Goal: Transaction & Acquisition: Purchase product/service

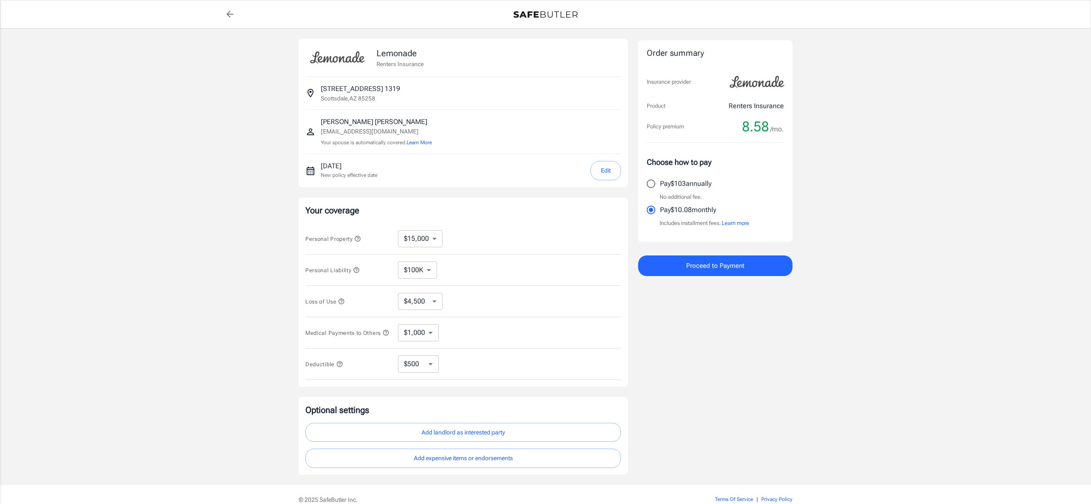
select select "15000"
select select "500"
click at [421, 247] on select "$10,000 $15,000 $20,000 $25,000 $30,000 $40,000 $50,000 $100K $150K $200K $250K" at bounding box center [420, 238] width 45 height 17
select select "100000"
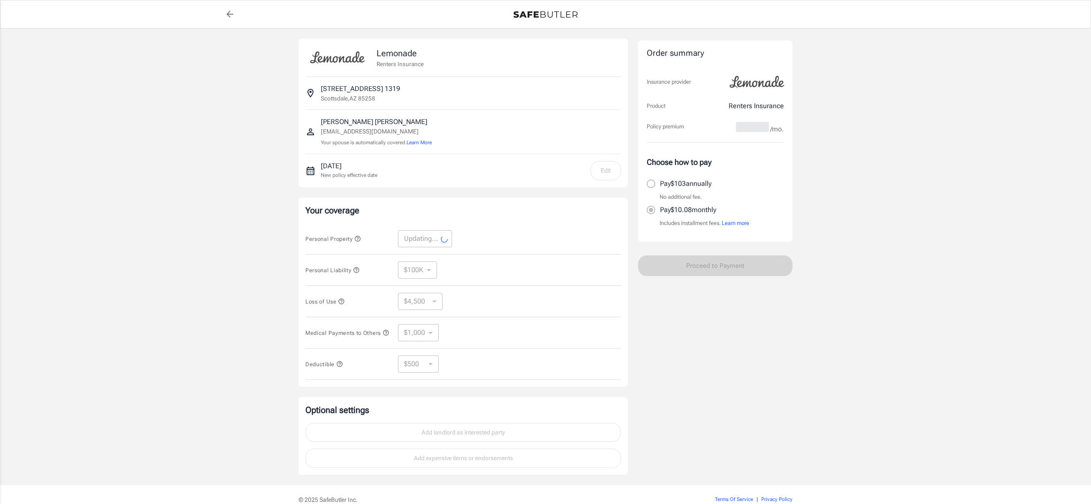
select select "100000"
select select "30000"
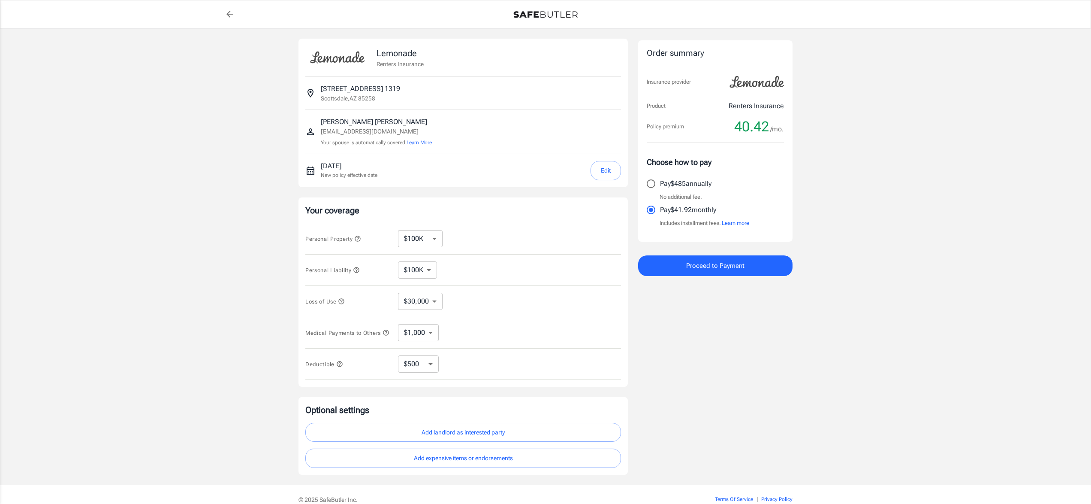
click at [427, 372] on select "$250 $500 $1,000 $2,500" at bounding box center [418, 363] width 41 height 17
select select "2500"
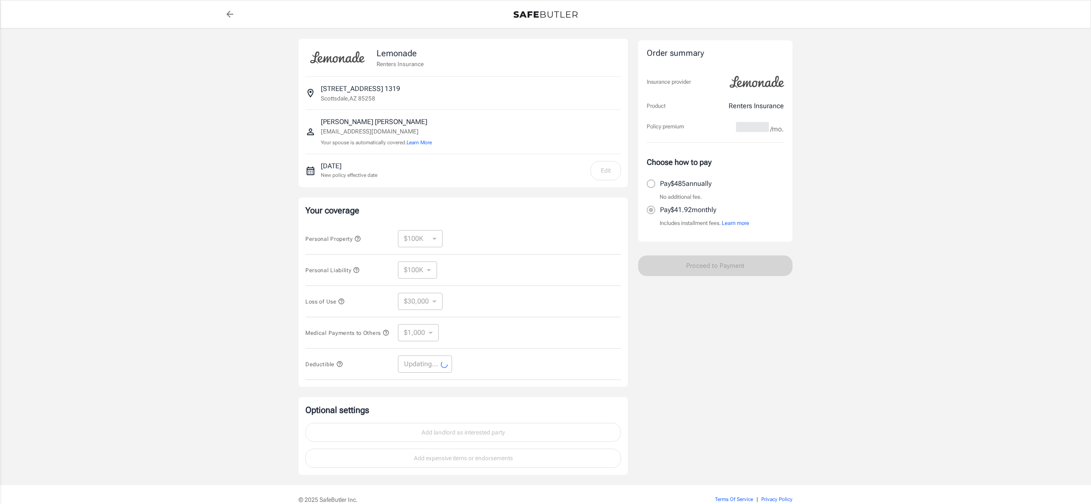
select select "2500"
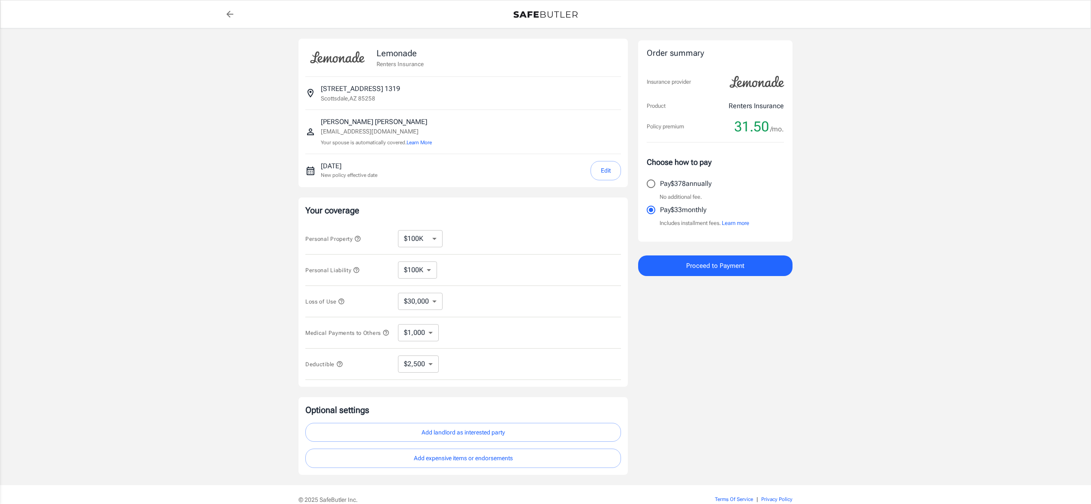
scroll to position [4, 0]
click at [429, 275] on select "$100K $200K $300K $400K $500K" at bounding box center [417, 265] width 39 height 17
click at [360, 269] on icon "button" at bounding box center [356, 266] width 7 height 7
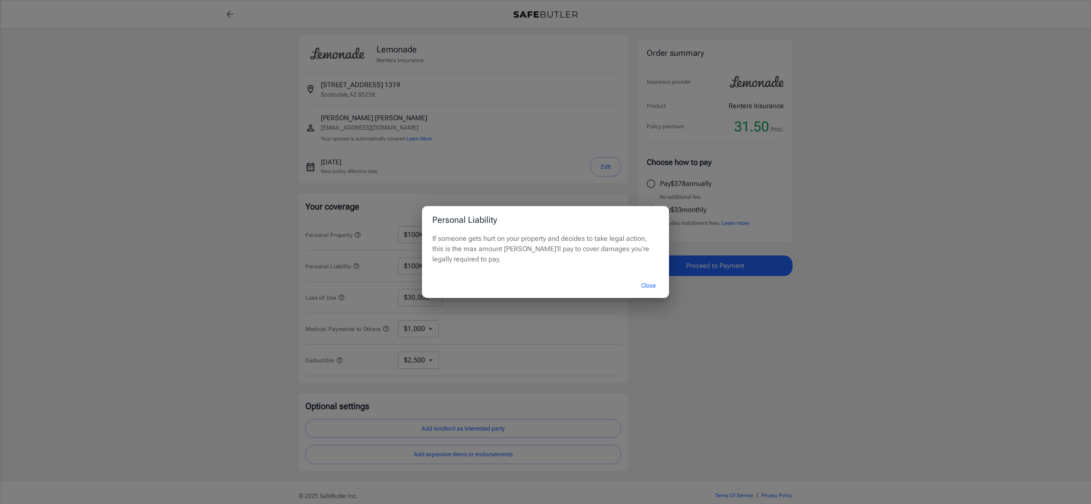
click at [516, 321] on div "Personal Liability If someone gets hurt on your property and decides to take le…" at bounding box center [545, 252] width 1091 height 504
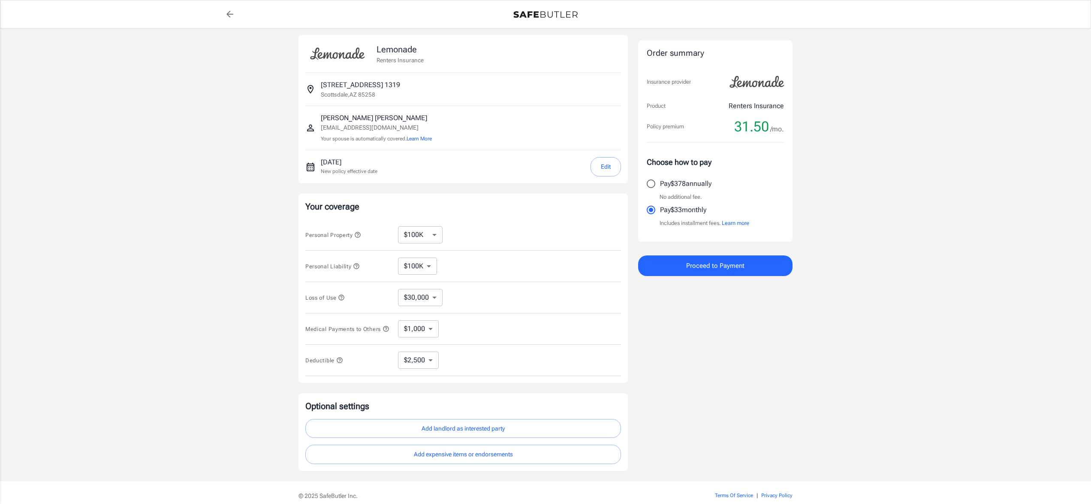
click at [383, 332] on icon "button" at bounding box center [386, 328] width 7 height 7
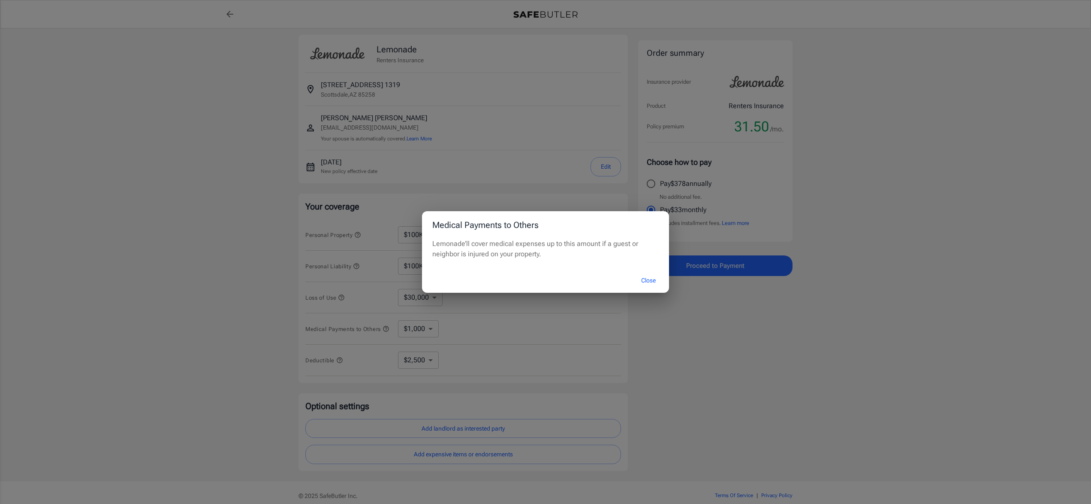
click at [538, 369] on div "Medical Payments to Others Lemonade’ll cover medical expenses up to this amount…" at bounding box center [545, 252] width 1091 height 504
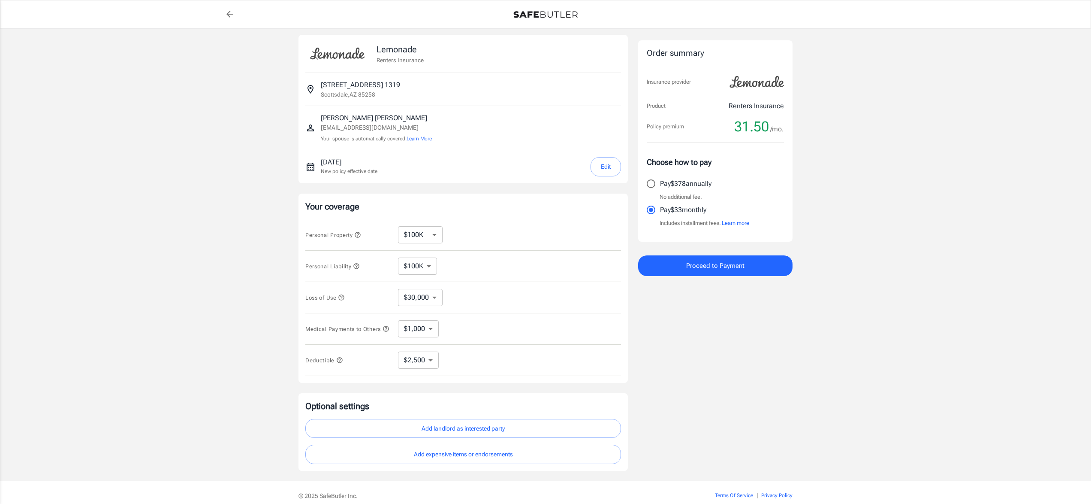
click at [435, 337] on select "$1,000 $2,000 $3,000 $4,000 $5,000" at bounding box center [418, 328] width 41 height 17
select select "5000"
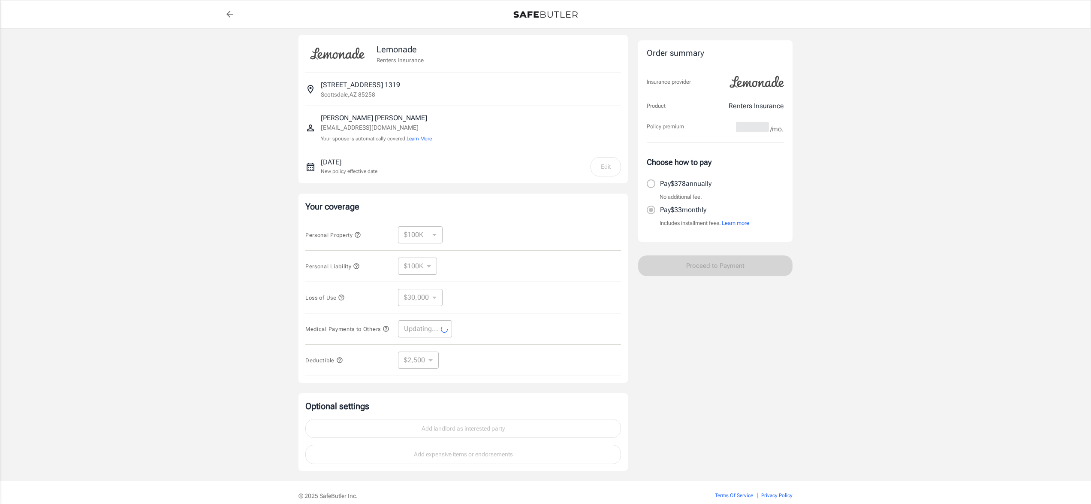
select select "5000"
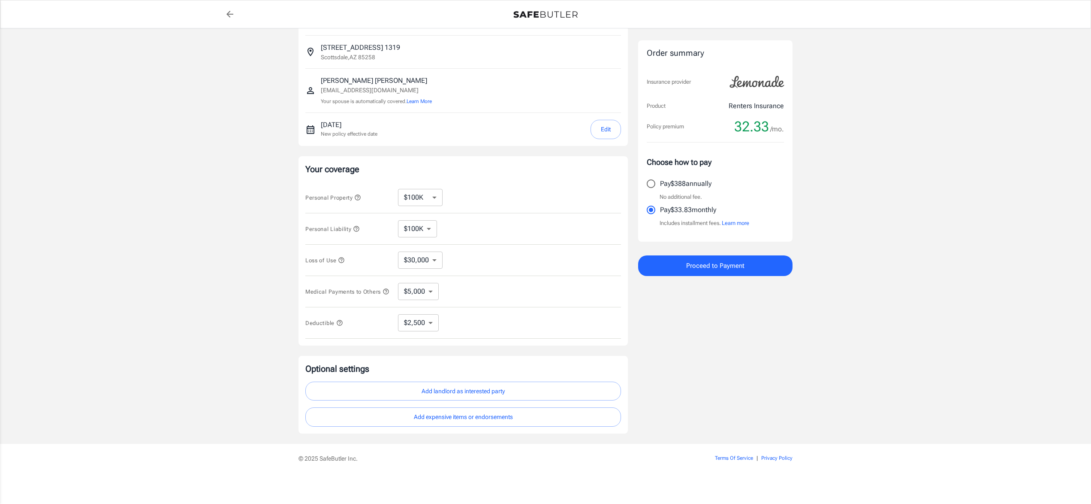
scroll to position [89, 0]
